Goal: Navigation & Orientation: Understand site structure

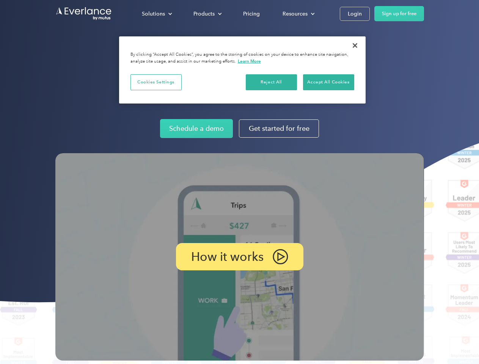
click at [239, 182] on img at bounding box center [239, 257] width 369 height 208
click at [157, 14] on div "Solutions" at bounding box center [153, 13] width 23 height 9
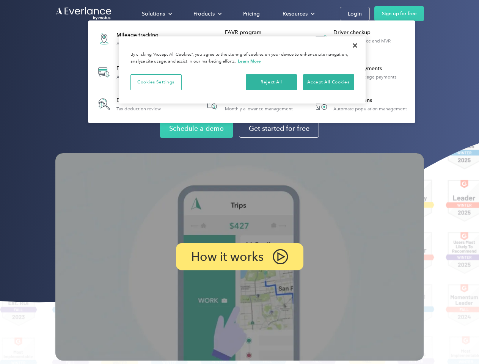
click at [207, 14] on div "Products" at bounding box center [204, 13] width 21 height 9
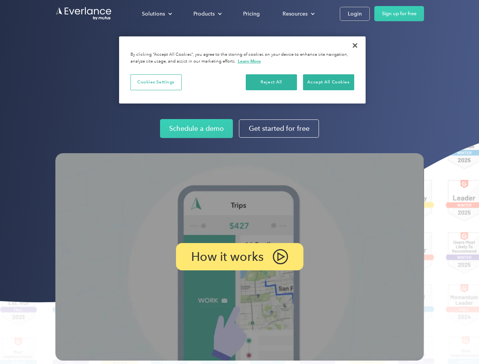
click at [298, 14] on div "Resources" at bounding box center [295, 13] width 25 height 9
click at [239, 257] on p "How it works" at bounding box center [227, 256] width 72 height 9
click at [156, 82] on button "Cookies Settings" at bounding box center [156, 82] width 51 height 16
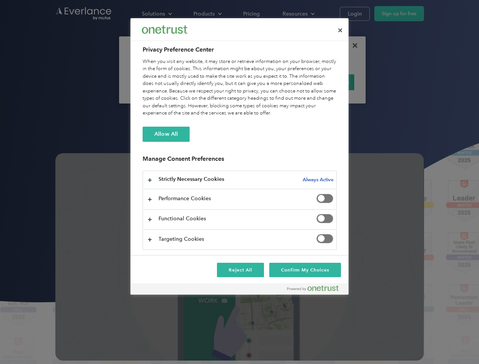
click at [272, 82] on div "When you visit any website, it may store or retrieve information on your browse…" at bounding box center [240, 87] width 194 height 59
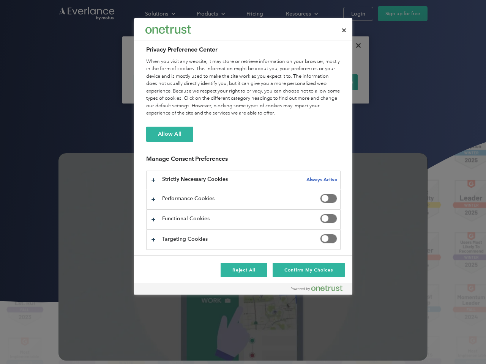
click at [329, 82] on div "When you visit any website, it may store or retrieve information on your browse…" at bounding box center [243, 87] width 194 height 59
click at [355, 46] on div at bounding box center [243, 182] width 486 height 364
